Goal: Find specific page/section: Find specific page/section

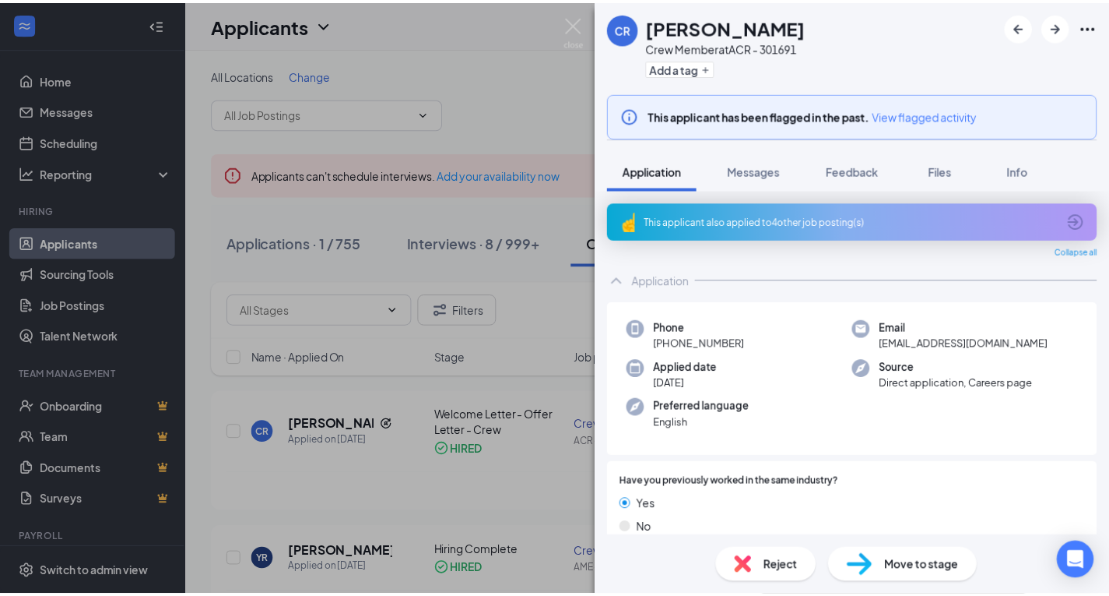
scroll to position [797, 0]
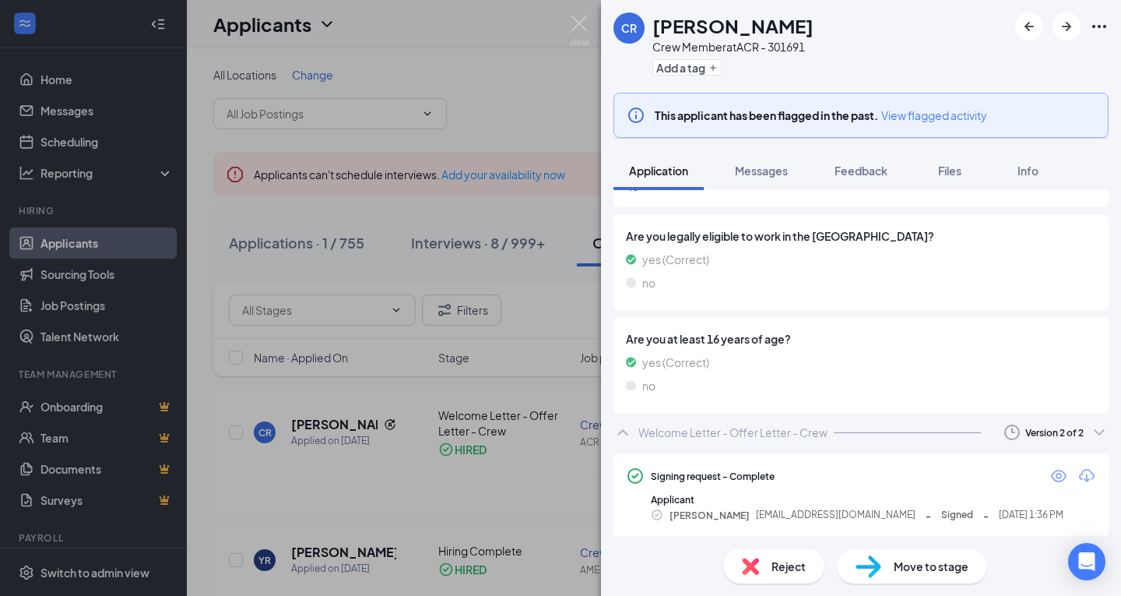
click at [564, 29] on div "CR [PERSON_NAME] Crew Member at ACR - 301691 Add a tag This applicant has been …" at bounding box center [560, 298] width 1121 height 596
click at [572, 26] on img at bounding box center [579, 31] width 19 height 30
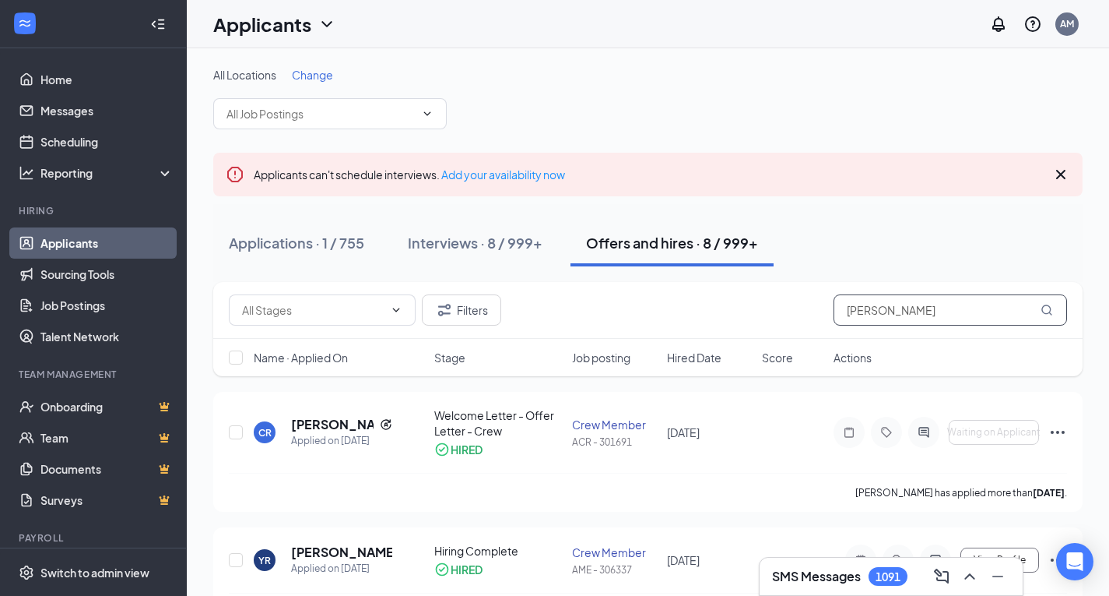
click at [901, 304] on input "[PERSON_NAME]" at bounding box center [951, 309] width 234 height 31
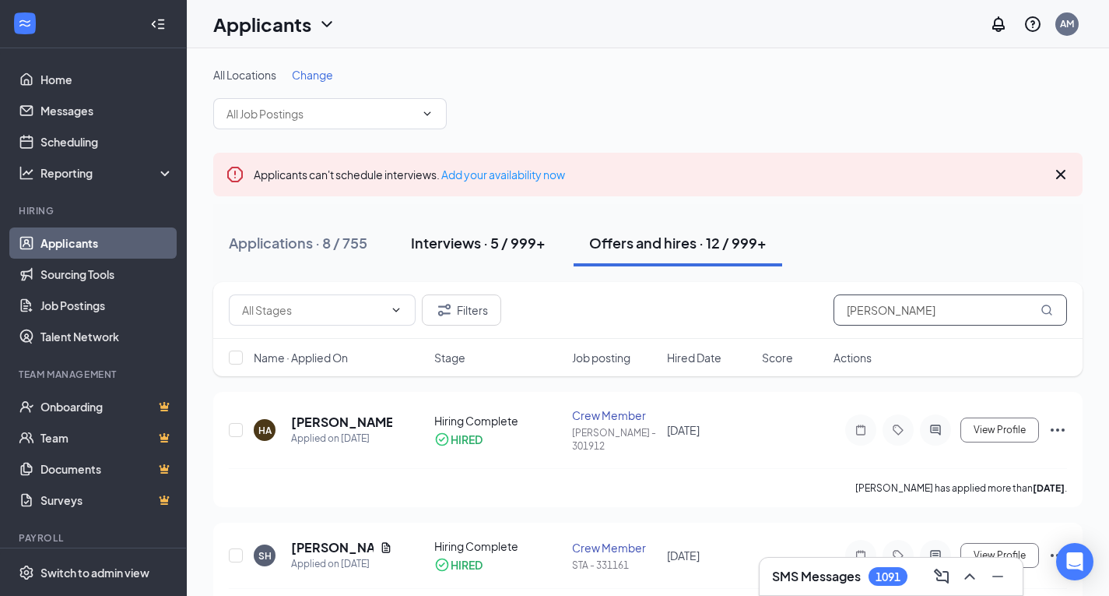
type input "[PERSON_NAME]"
click at [471, 237] on div "Interviews · 5 / 999+" at bounding box center [478, 242] width 135 height 19
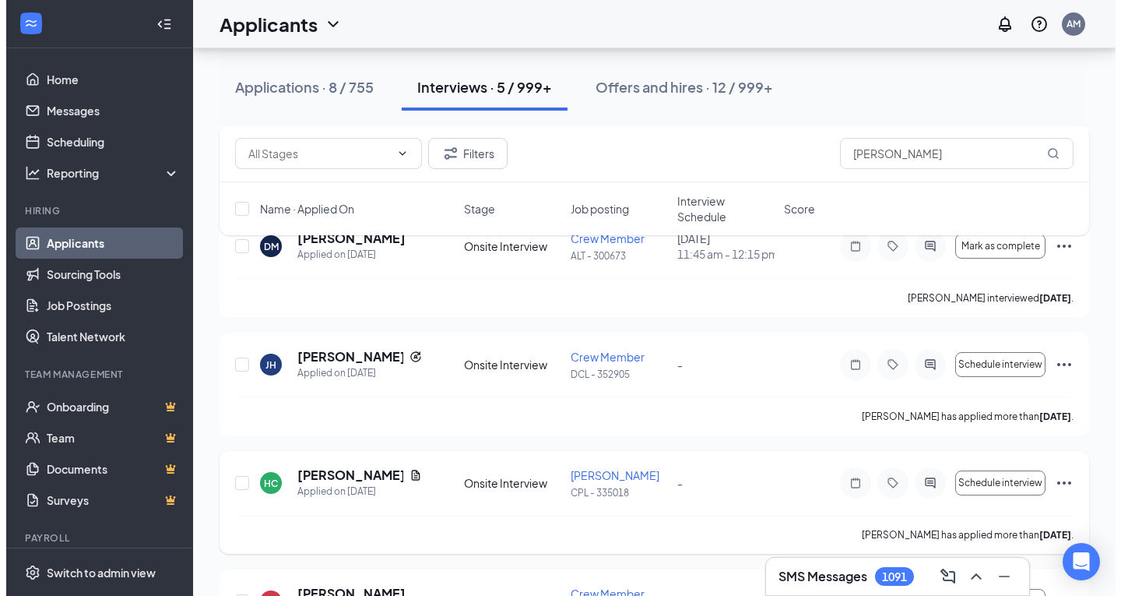
scroll to position [234, 0]
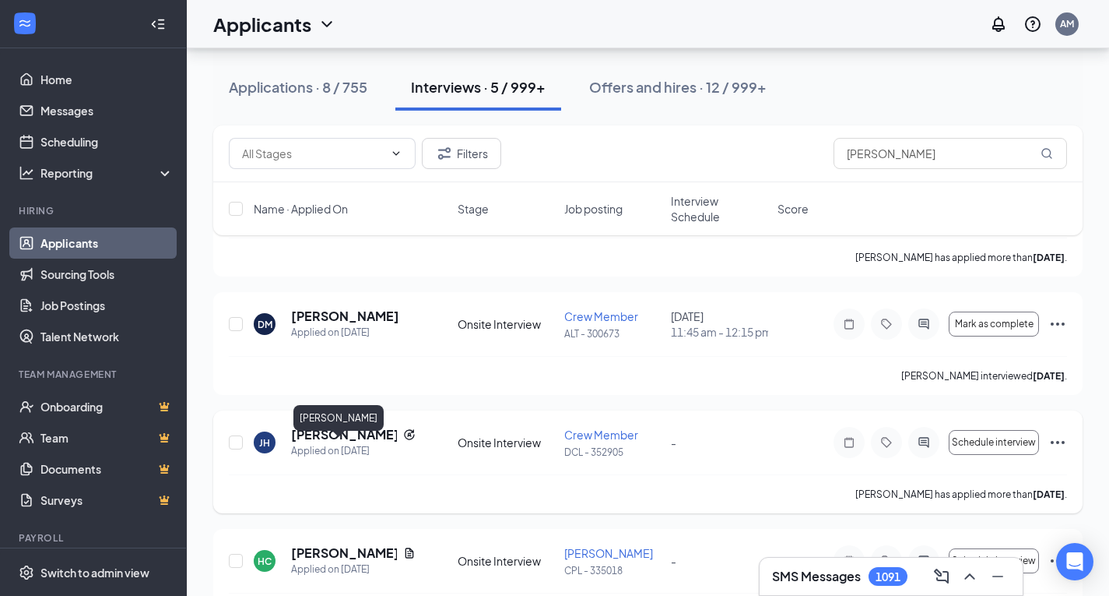
click at [317, 443] on h5 "[PERSON_NAME]" at bounding box center [344, 434] width 106 height 17
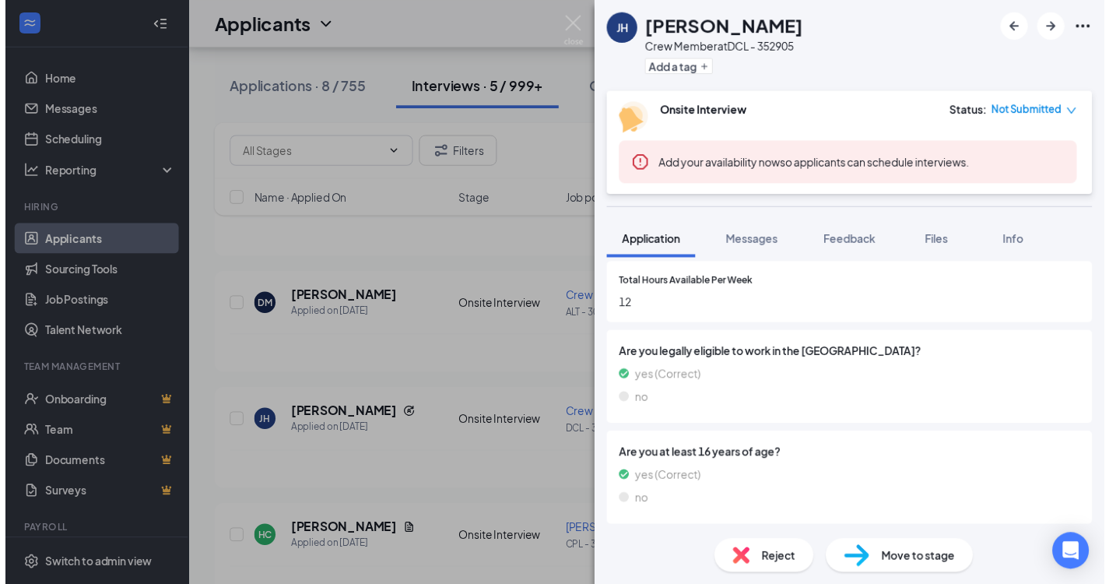
scroll to position [726, 0]
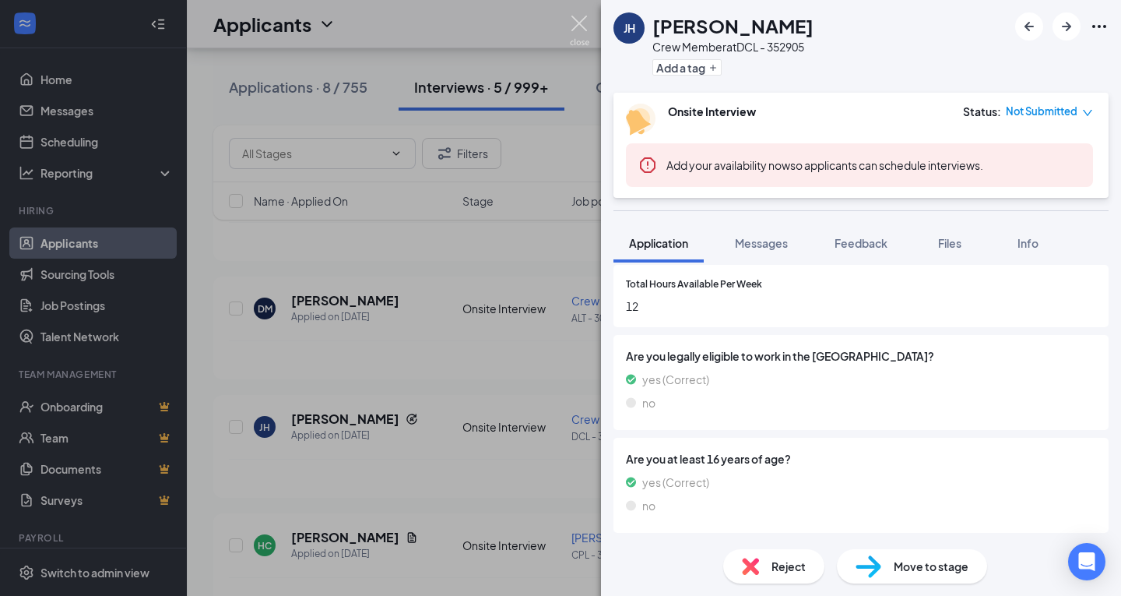
click at [583, 30] on img at bounding box center [579, 31] width 19 height 30
